Goal: Find contact information: Find contact information

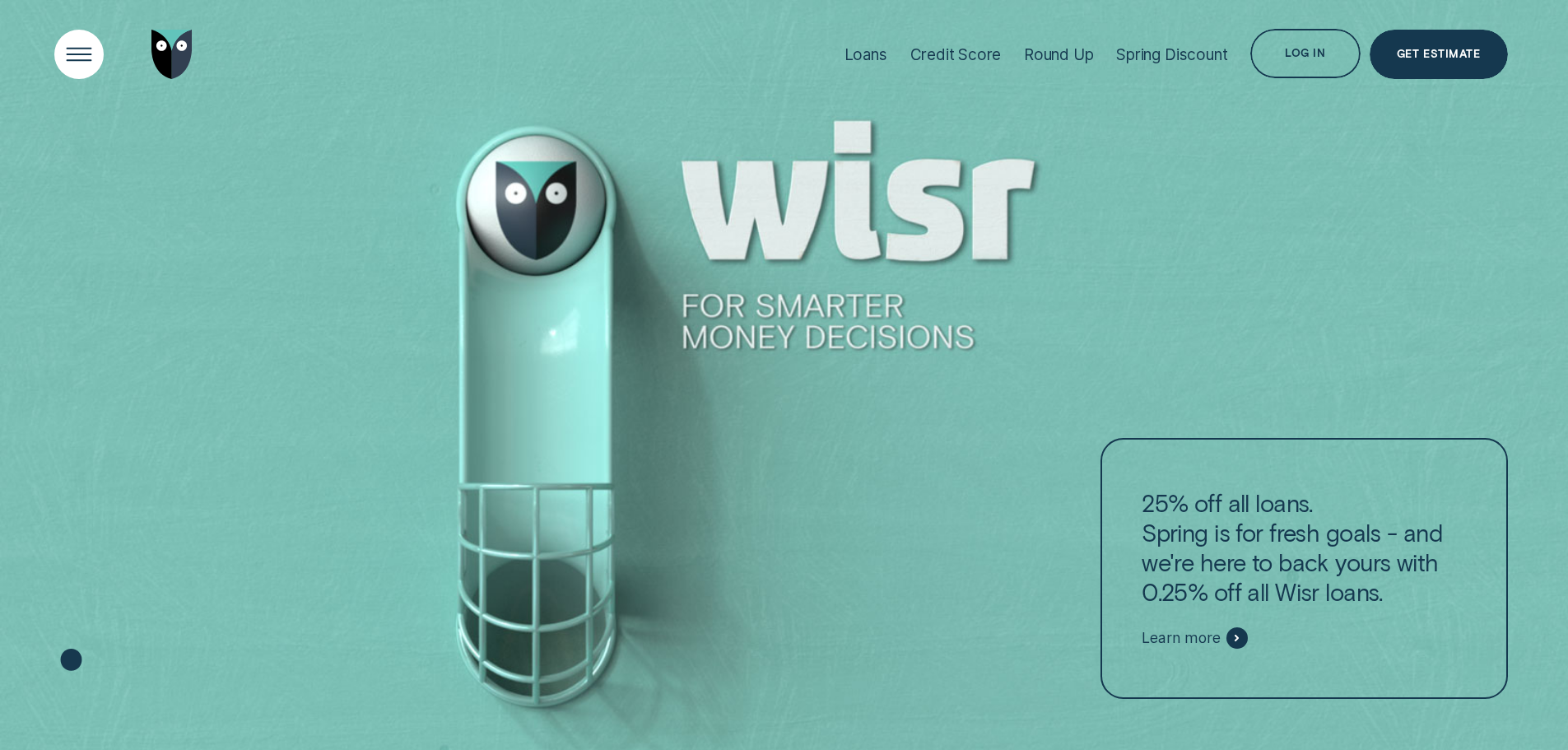
click at [71, 49] on div "Open Menu" at bounding box center [78, 54] width 70 height 70
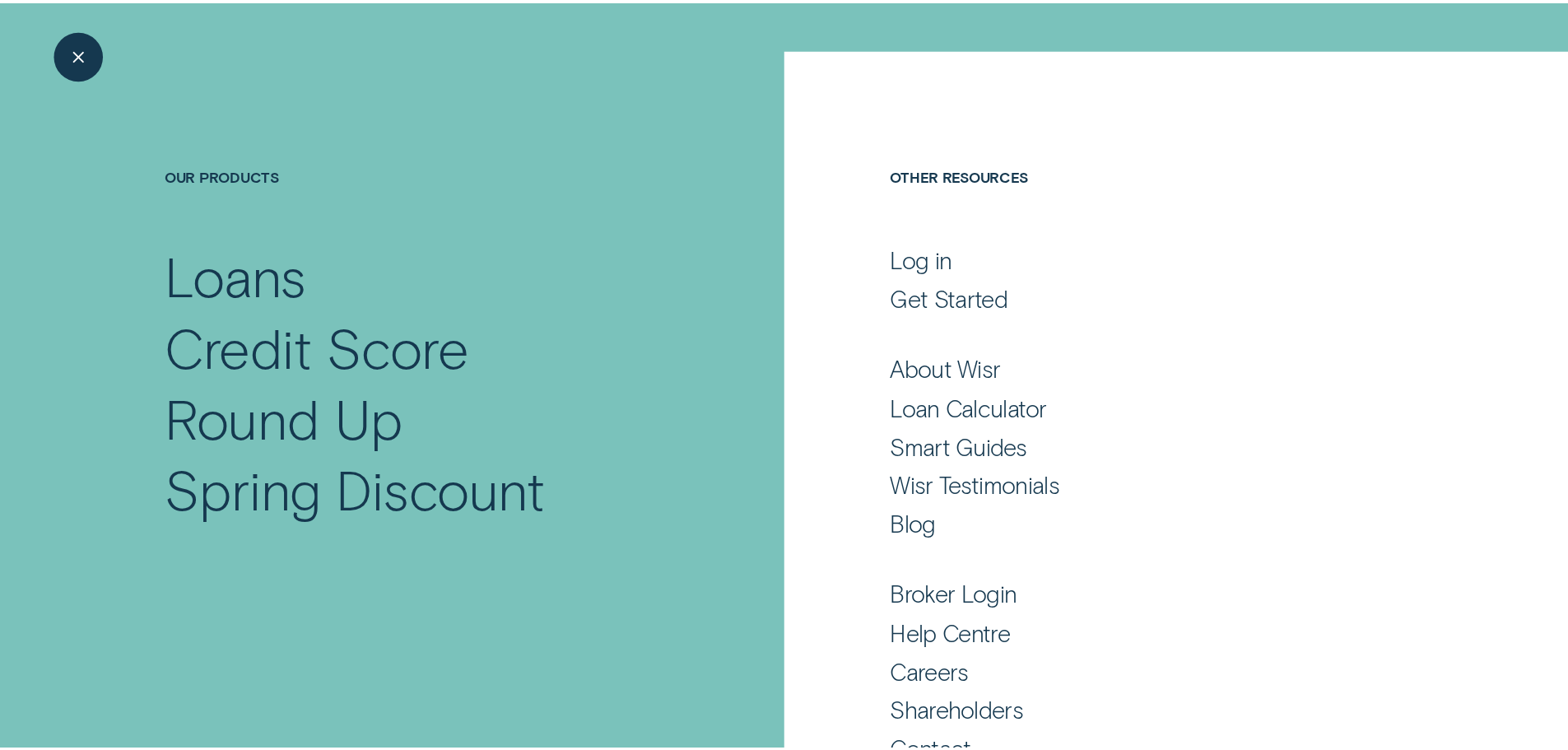
scroll to position [108, 0]
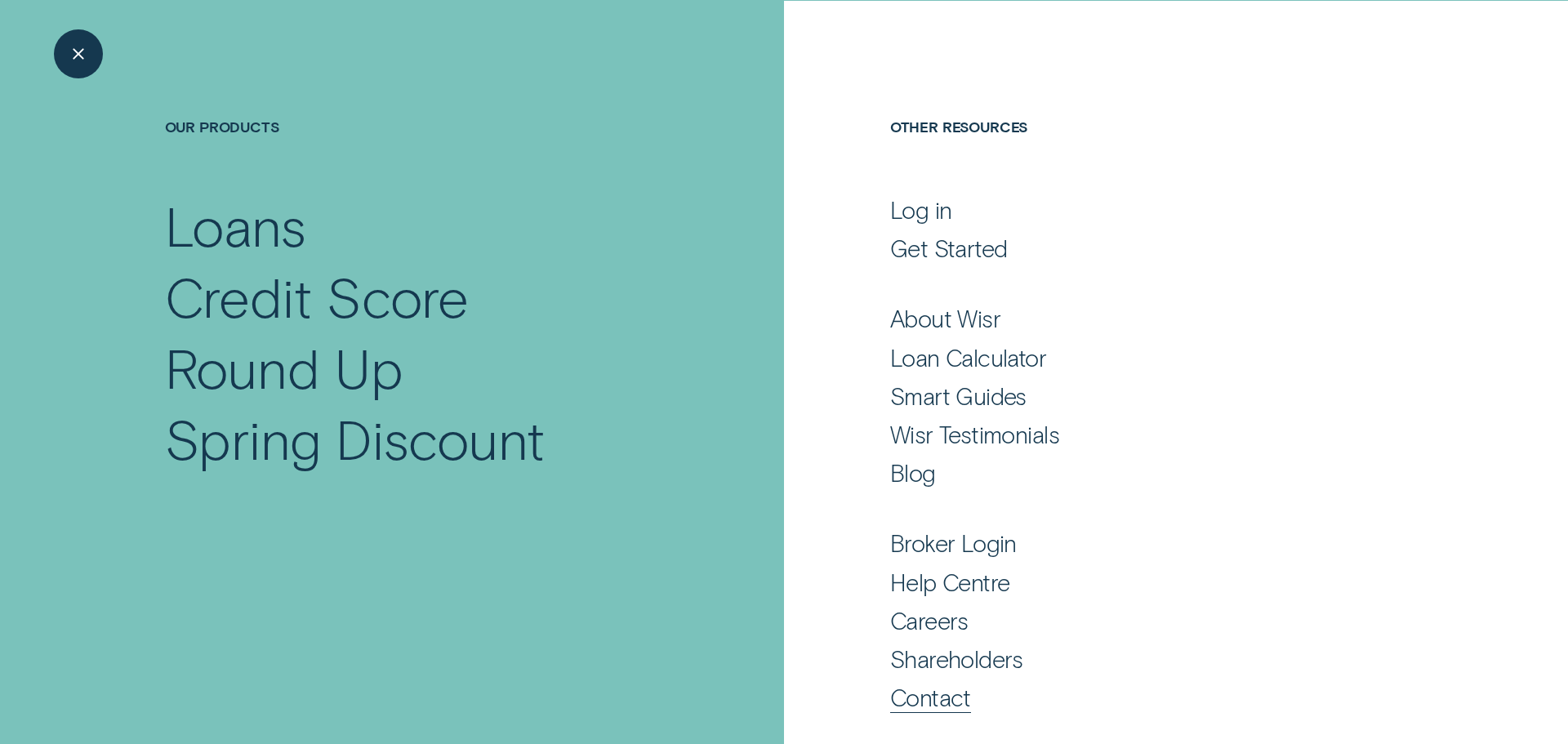
click at [923, 701] on div "Contact" at bounding box center [930, 696] width 81 height 29
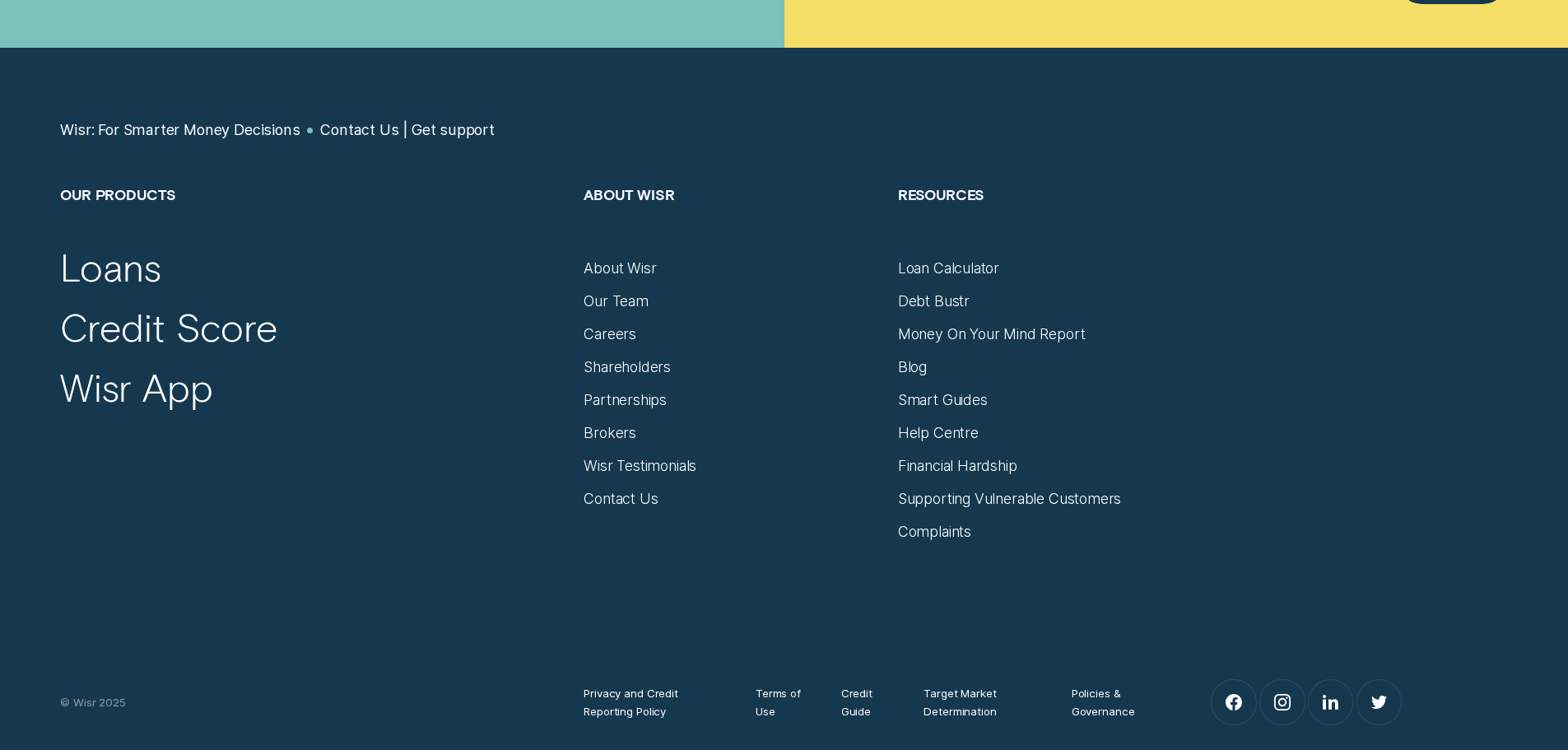
scroll to position [1153, 0]
